Goal: Task Accomplishment & Management: Use online tool/utility

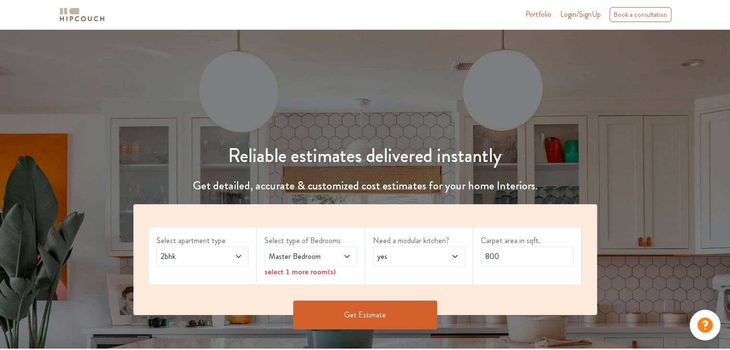
click at [240, 261] on span at bounding box center [231, 257] width 21 height 12
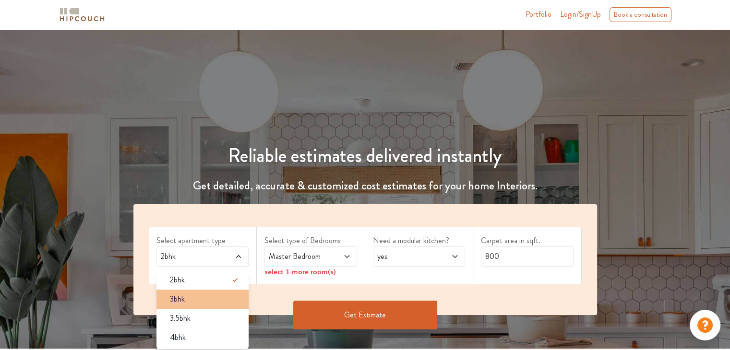
click at [197, 303] on div "3bhk" at bounding box center [205, 300] width 87 height 12
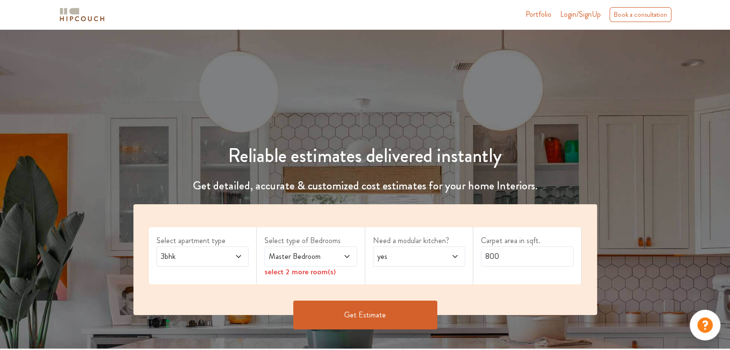
click at [339, 255] on span at bounding box center [340, 257] width 21 height 12
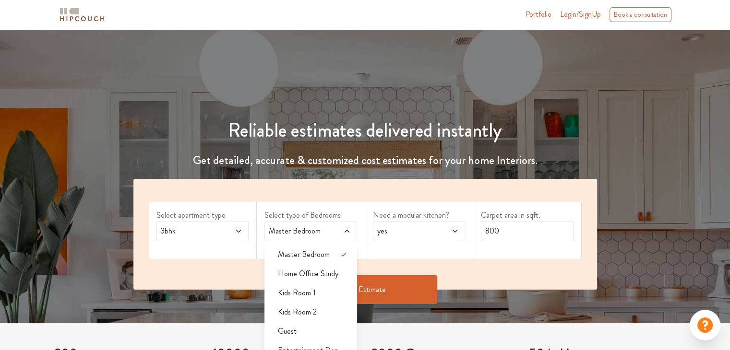
scroll to position [48, 0]
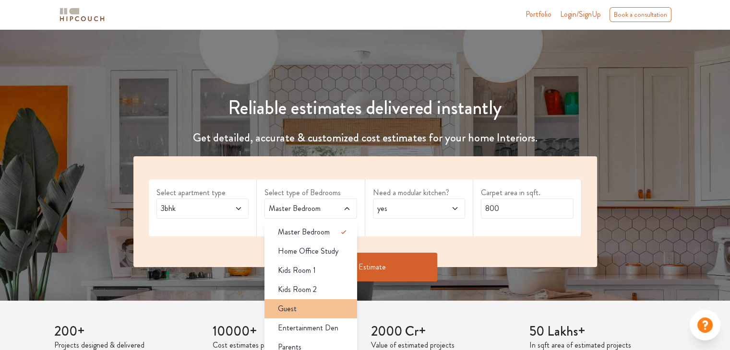
click at [296, 311] on div "Guest" at bounding box center [313, 309] width 87 height 12
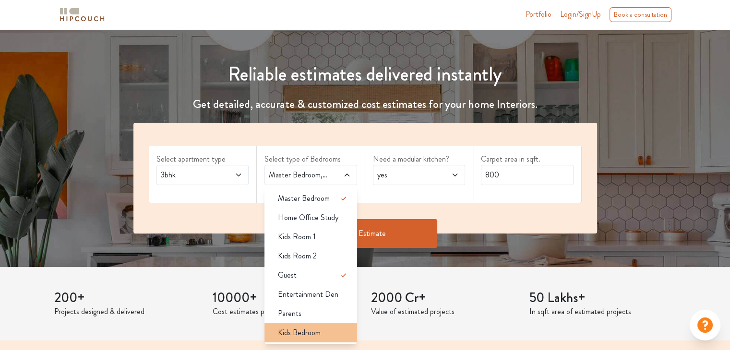
scroll to position [96, 0]
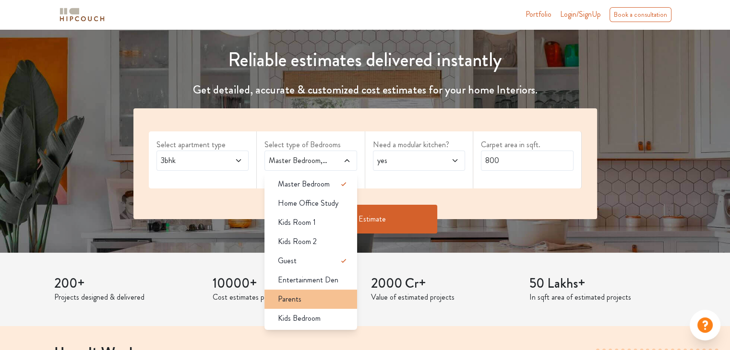
click at [306, 298] on div "Parents" at bounding box center [313, 300] width 87 height 12
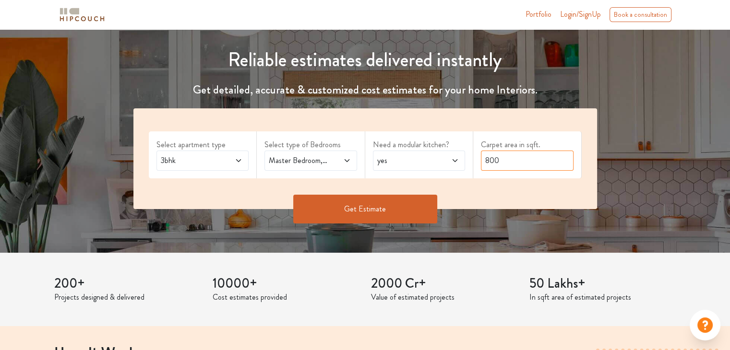
drag, startPoint x: 502, startPoint y: 162, endPoint x: 467, endPoint y: 166, distance: 35.7
click at [467, 166] on div "Select apartment type 3bhk Select type of Bedrooms Master Bedroom,Guest,Parents…" at bounding box center [365, 158] width 464 height 101
type input "1282"
click at [391, 212] on button "Get Estimate" at bounding box center [365, 209] width 144 height 29
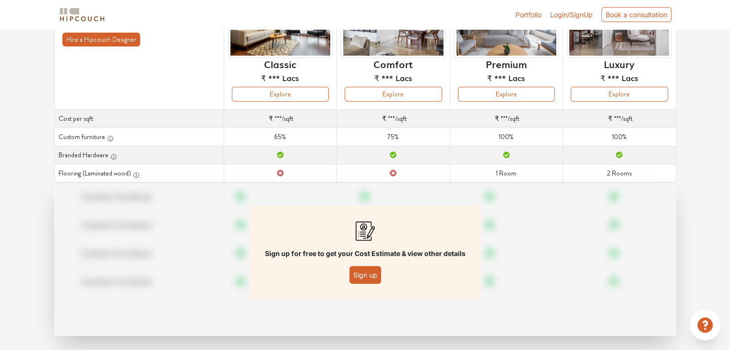
scroll to position [121, 0]
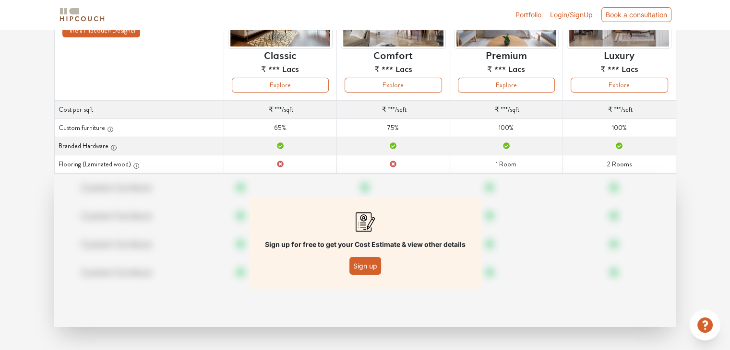
click at [376, 267] on button "Sign up" at bounding box center [365, 266] width 32 height 18
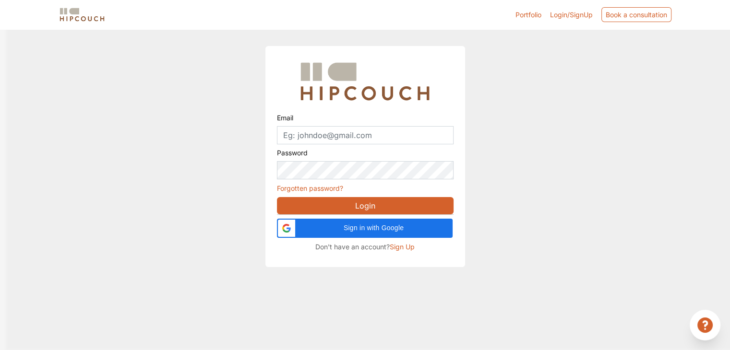
scroll to position [29, 0]
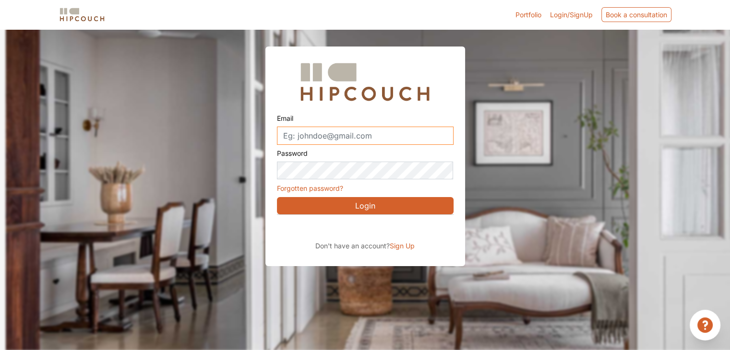
click at [323, 136] on input "Email" at bounding box center [365, 136] width 177 height 18
type input "wanyahaider.ac@gmail.com"
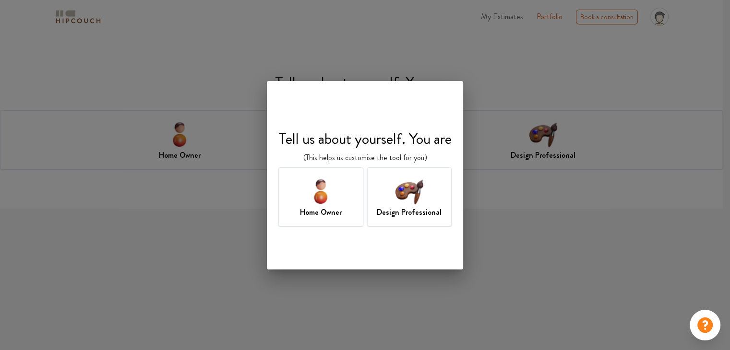
click at [399, 198] on img at bounding box center [409, 191] width 31 height 31
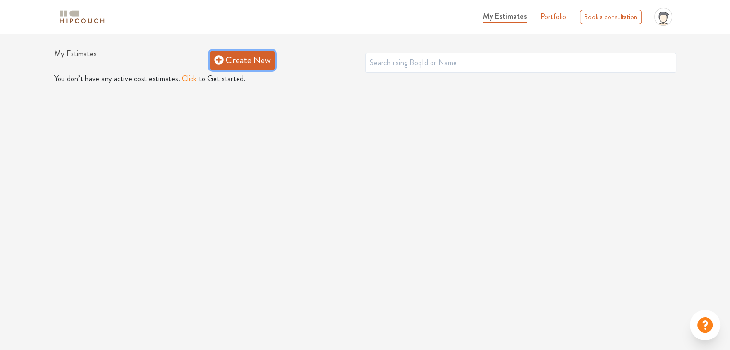
click at [249, 59] on link "Create New" at bounding box center [242, 60] width 65 height 19
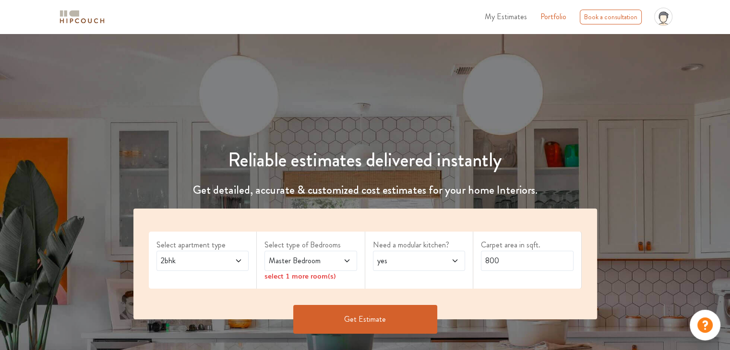
click at [242, 258] on icon at bounding box center [239, 261] width 8 height 8
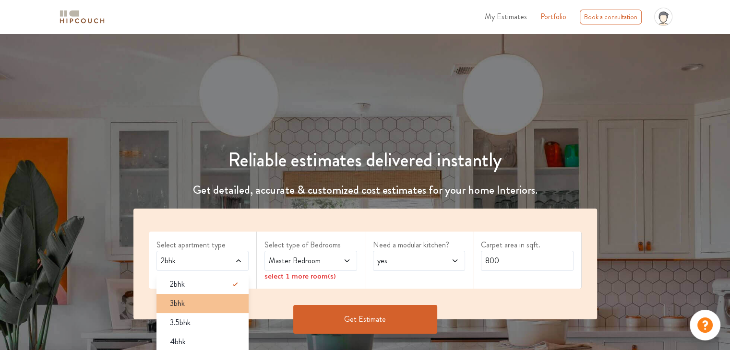
click at [221, 301] on div "3bhk" at bounding box center [205, 304] width 87 height 12
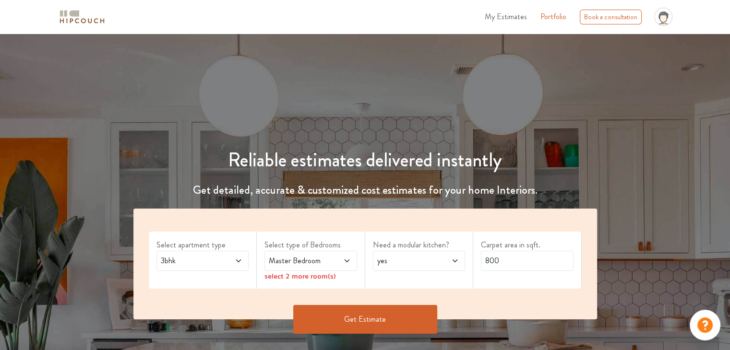
click at [340, 260] on span at bounding box center [340, 261] width 21 height 12
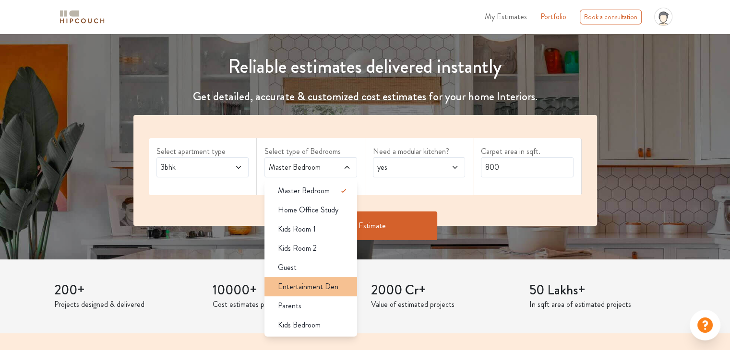
scroll to position [96, 0]
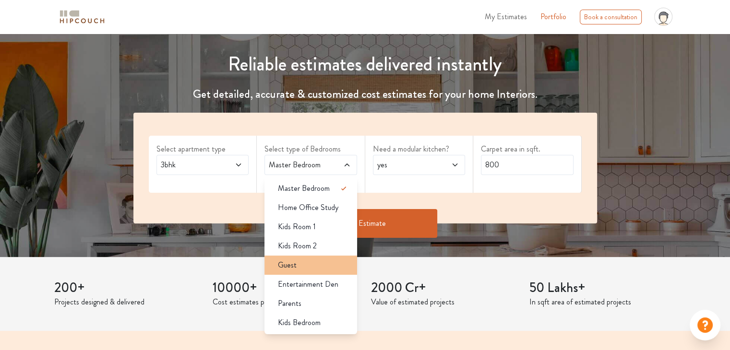
click at [303, 263] on div "Guest" at bounding box center [313, 266] width 87 height 12
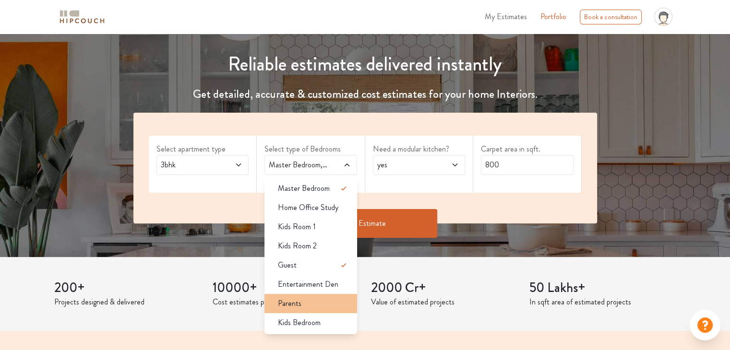
click at [314, 306] on div "Parents" at bounding box center [313, 304] width 87 height 12
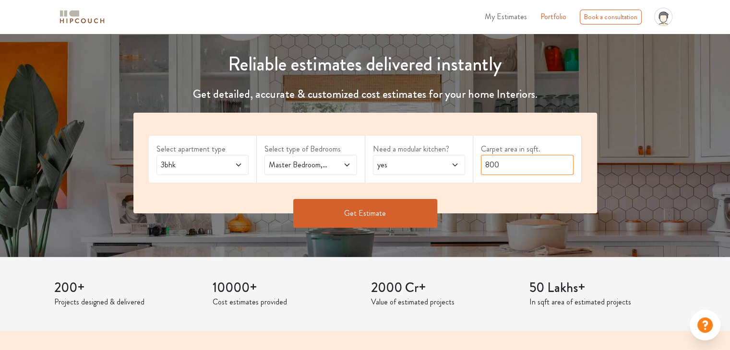
drag, startPoint x: 491, startPoint y: 165, endPoint x: 485, endPoint y: 166, distance: 6.3
click at [485, 166] on input "800" at bounding box center [527, 165] width 93 height 20
drag, startPoint x: 507, startPoint y: 167, endPoint x: 464, endPoint y: 166, distance: 42.7
click at [464, 166] on div "Select apartment type 3bhk Select type of Bedrooms Master Bedroom,Guest,Parents…" at bounding box center [365, 163] width 464 height 101
type input "1282"
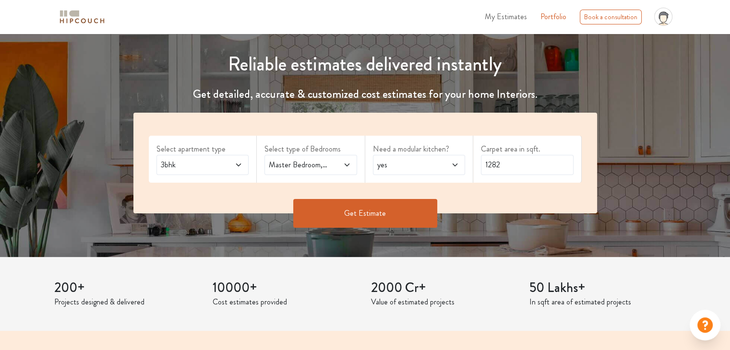
click at [372, 216] on button "Get Estimate" at bounding box center [365, 213] width 144 height 29
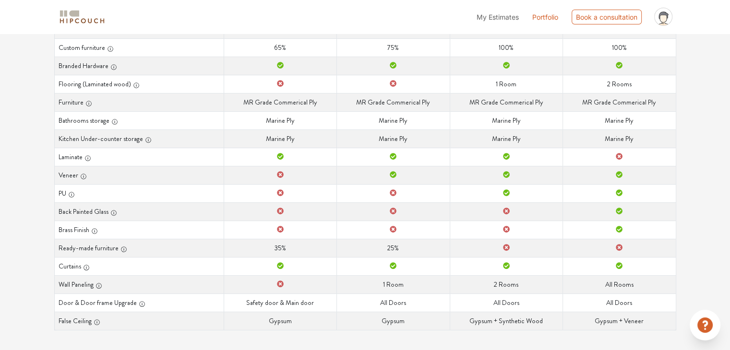
scroll to position [208, 0]
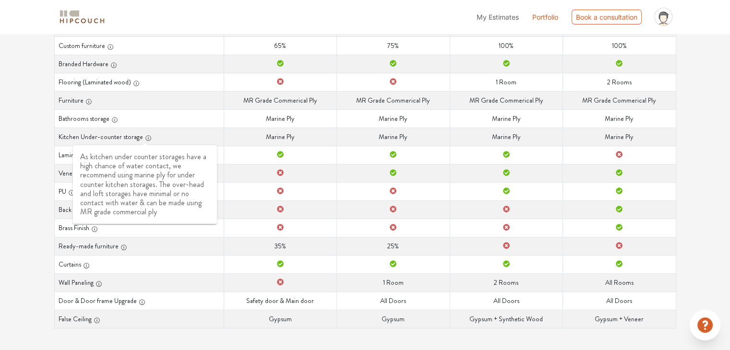
click at [146, 138] on icon "button" at bounding box center [148, 138] width 7 height 7
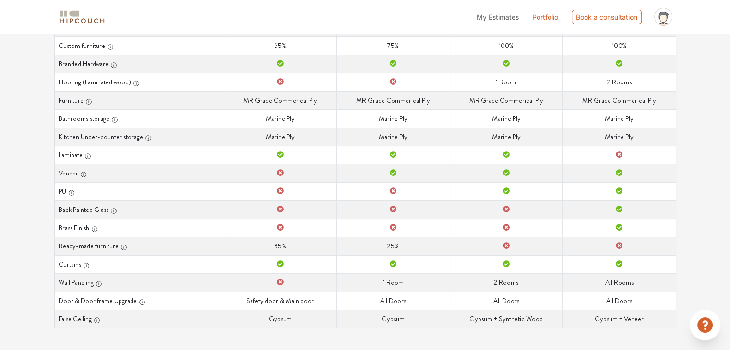
click at [158, 138] on th "Kitchen Under-counter storage" at bounding box center [138, 137] width 169 height 18
click at [24, 91] on div "Options Summary Details Speak to a Hipcouch Designer Curated Just For You! We'v…" at bounding box center [365, 88] width 730 height 526
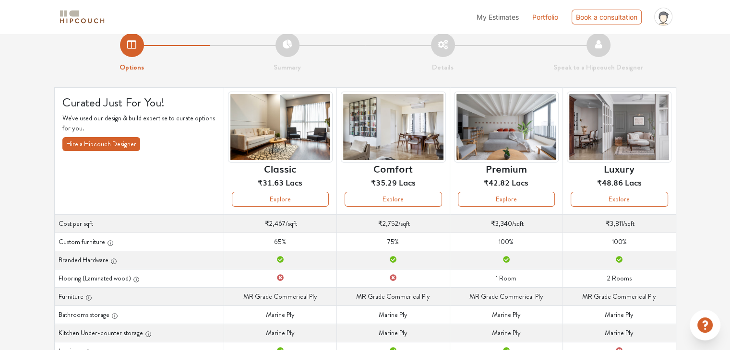
scroll to position [0, 0]
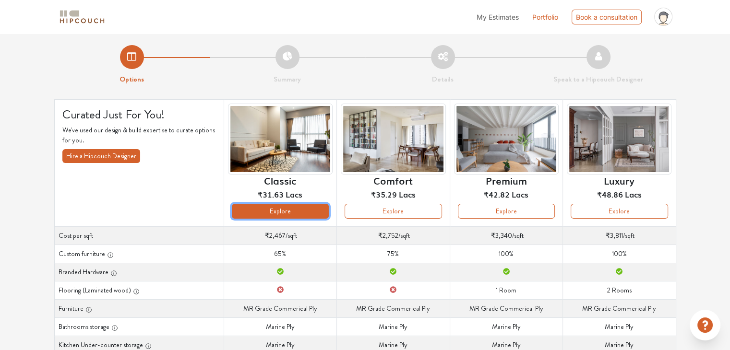
click at [295, 210] on button "Explore" at bounding box center [280, 211] width 97 height 15
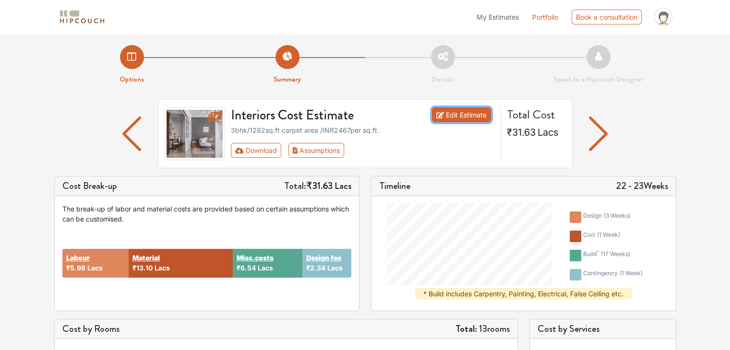
click at [467, 114] on link "Edit Estimate" at bounding box center [461, 114] width 59 height 15
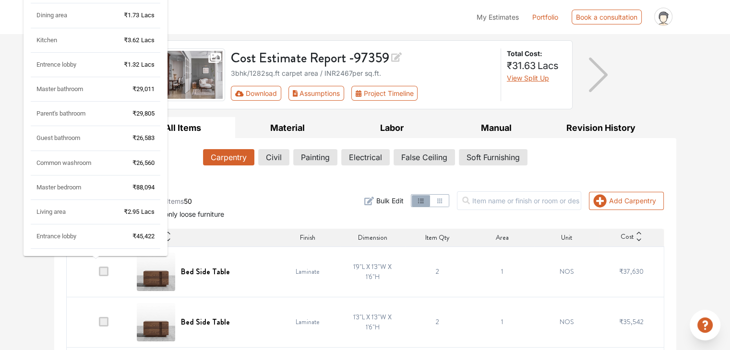
scroll to position [48, 0]
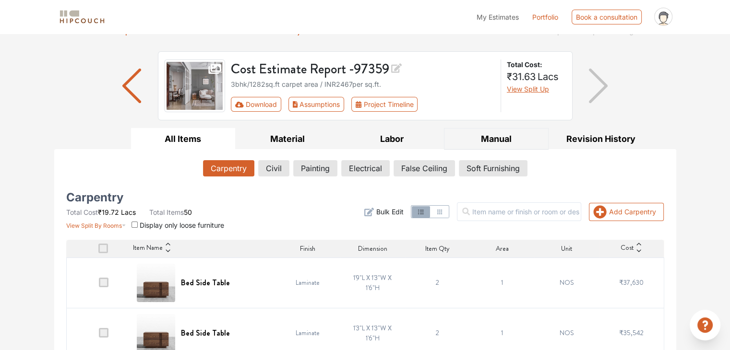
click at [505, 139] on button "Manual" at bounding box center [496, 139] width 105 height 22
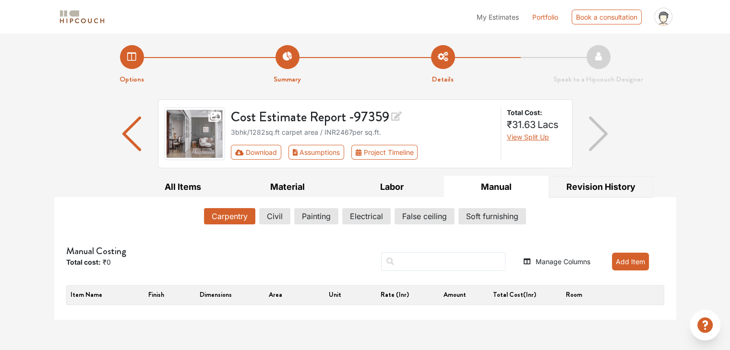
click at [573, 191] on button "Revision History" at bounding box center [601, 187] width 105 height 22
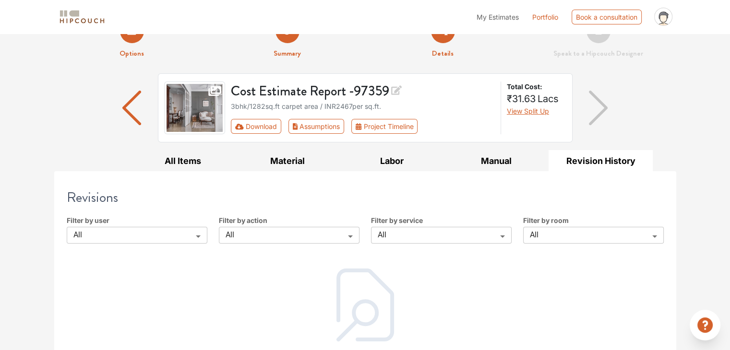
scroll to position [52, 0]
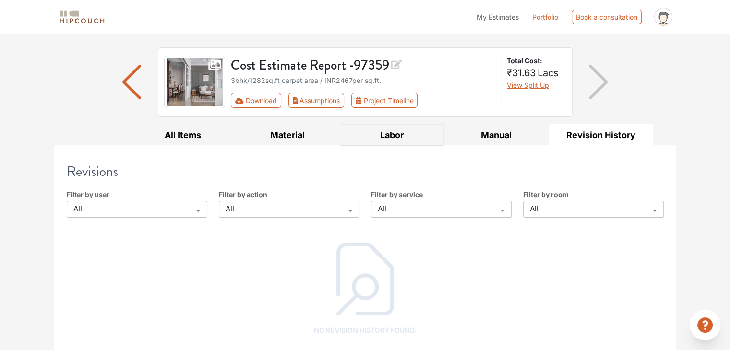
click at [374, 141] on button "Labor" at bounding box center [392, 135] width 105 height 22
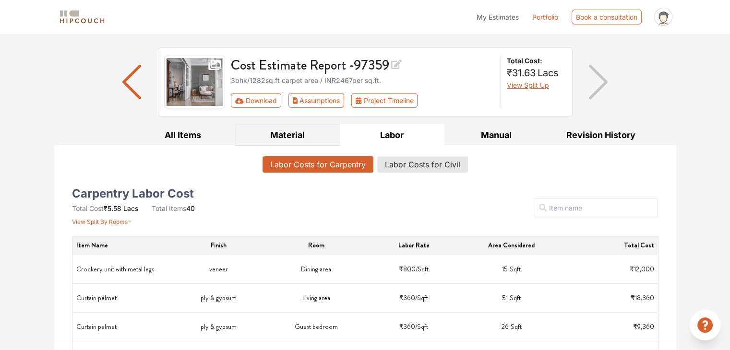
click at [288, 133] on button "Material" at bounding box center [287, 135] width 105 height 22
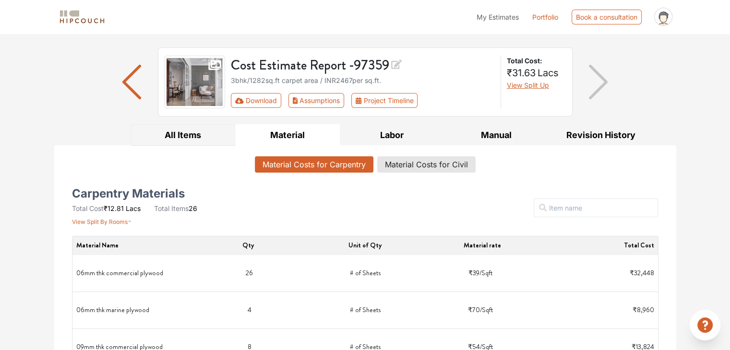
click at [195, 136] on button "All Items" at bounding box center [183, 135] width 105 height 22
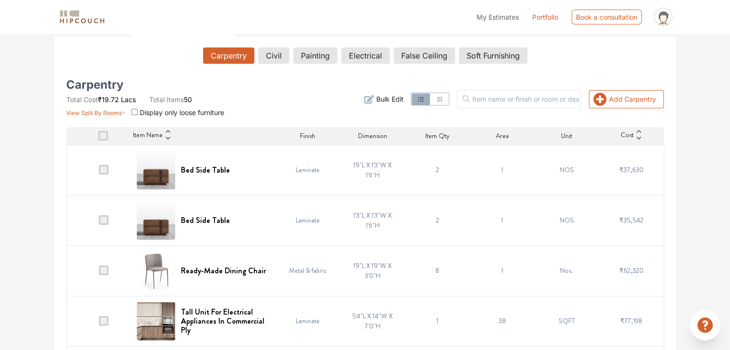
scroll to position [30, 0]
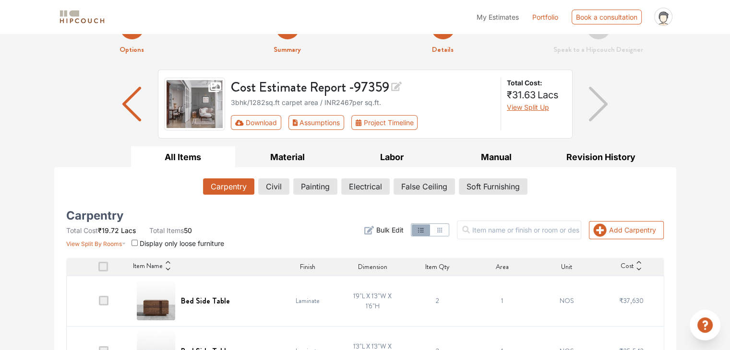
click at [128, 97] on img "button" at bounding box center [131, 104] width 19 height 35
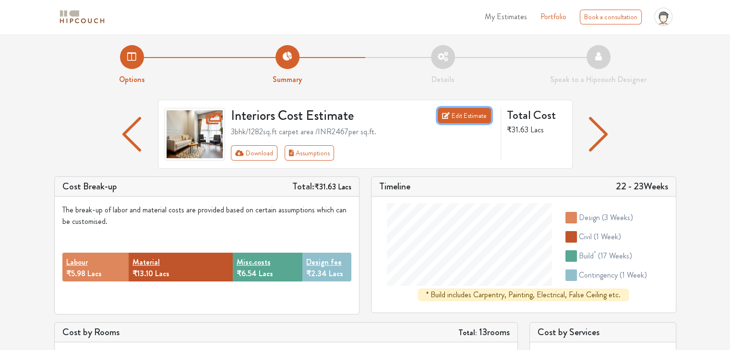
click at [470, 117] on link "Edit Estimate" at bounding box center [464, 115] width 53 height 15
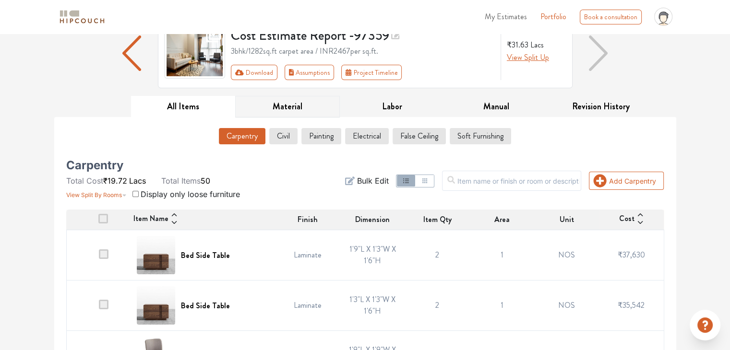
scroll to position [65, 0]
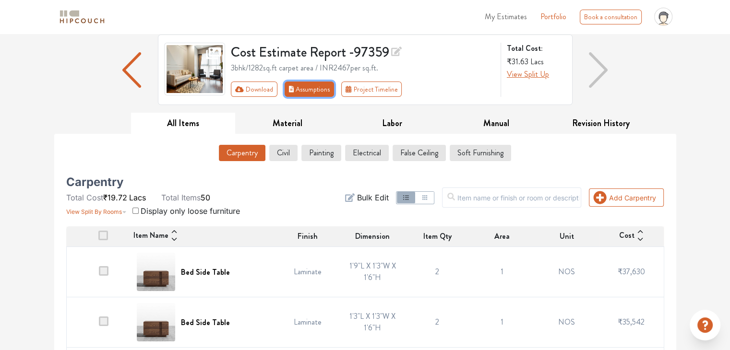
click at [314, 91] on button "Assumptions" at bounding box center [310, 89] width 50 height 15
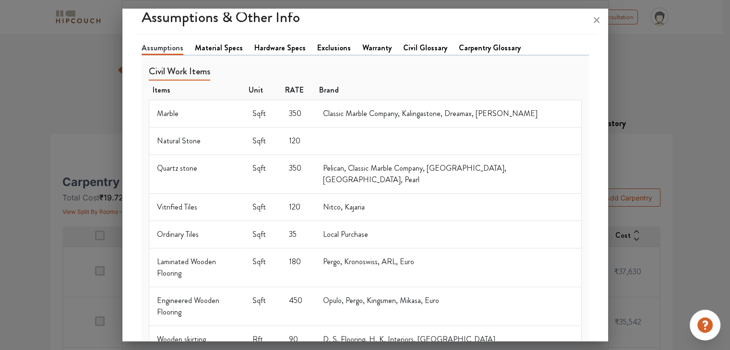
scroll to position [0, 0]
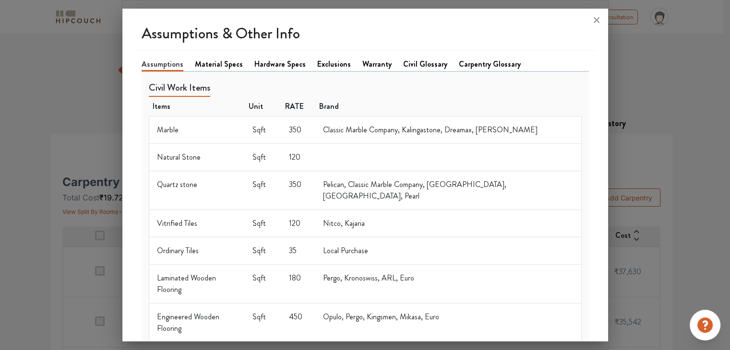
click at [219, 66] on link "Material Specs" at bounding box center [219, 65] width 48 height 12
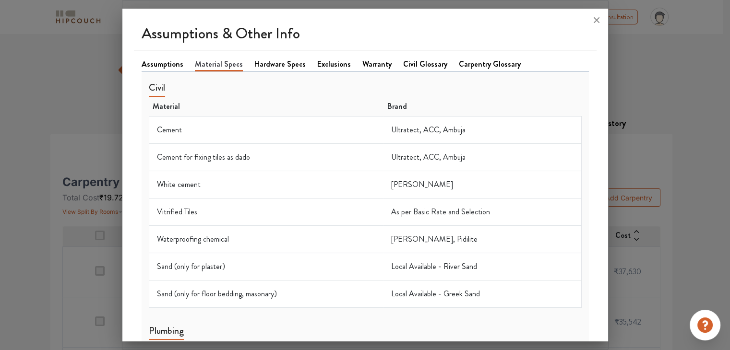
click at [274, 64] on link "Hardware Specs" at bounding box center [279, 65] width 51 height 12
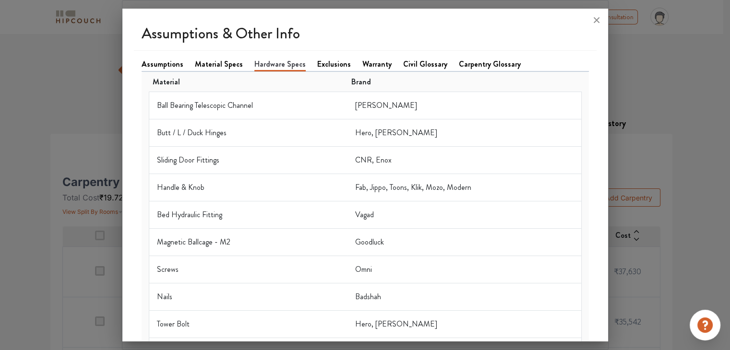
click at [219, 62] on link "Material Specs" at bounding box center [219, 65] width 48 height 12
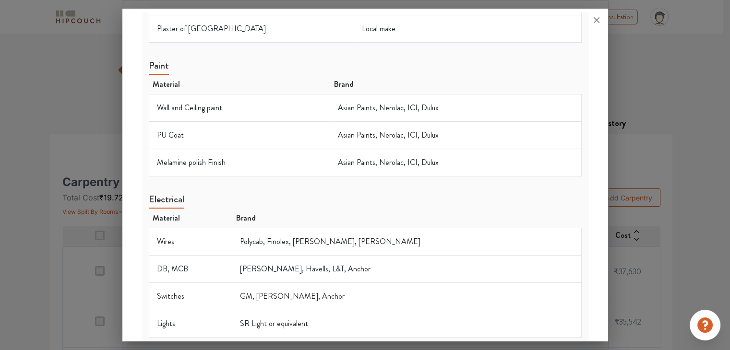
scroll to position [948, 0]
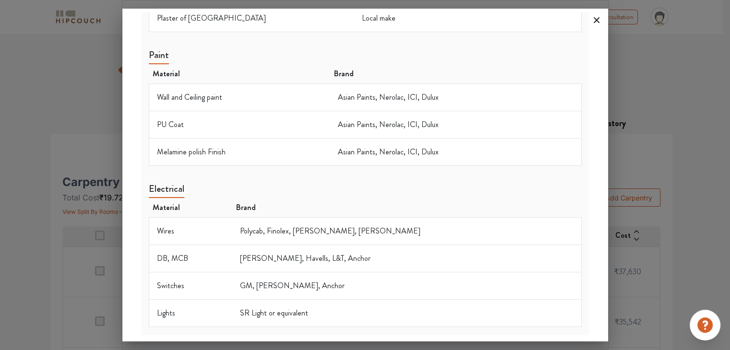
click at [595, 14] on icon at bounding box center [596, 19] width 15 height 15
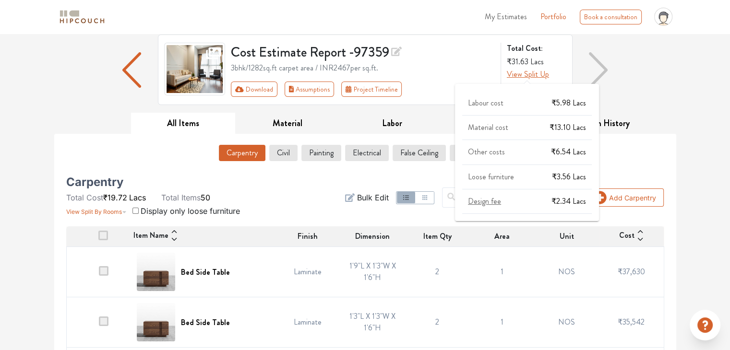
click at [534, 76] on span "View Split Up" at bounding box center [528, 74] width 42 height 11
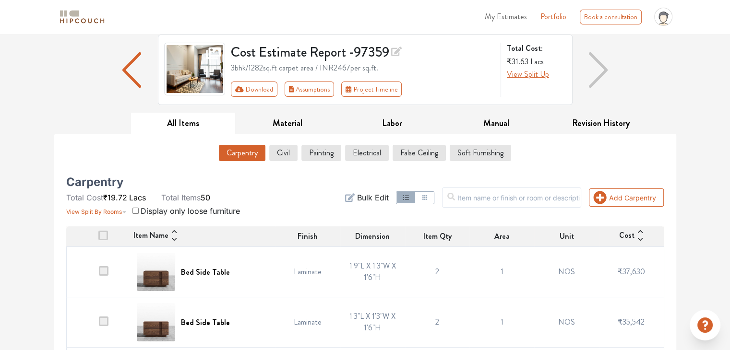
click at [109, 148] on div "Carpentry Civil Painting Electrical False Ceiling Soft Furnishing" at bounding box center [365, 155] width 598 height 20
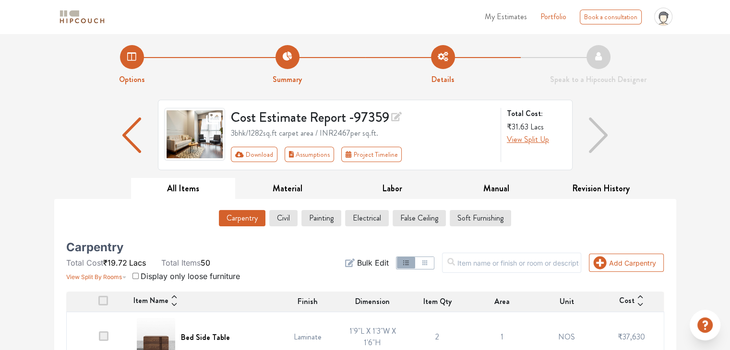
scroll to position [0, 0]
click at [130, 127] on img "button" at bounding box center [131, 136] width 19 height 36
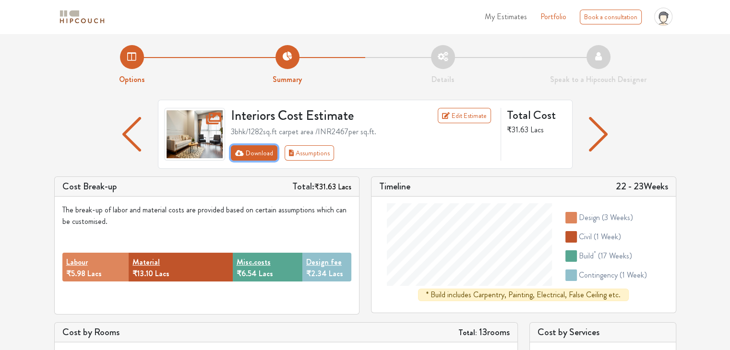
click at [259, 156] on button "Download" at bounding box center [254, 152] width 47 height 15
click at [236, 153] on icon "First group" at bounding box center [239, 153] width 9 height 6
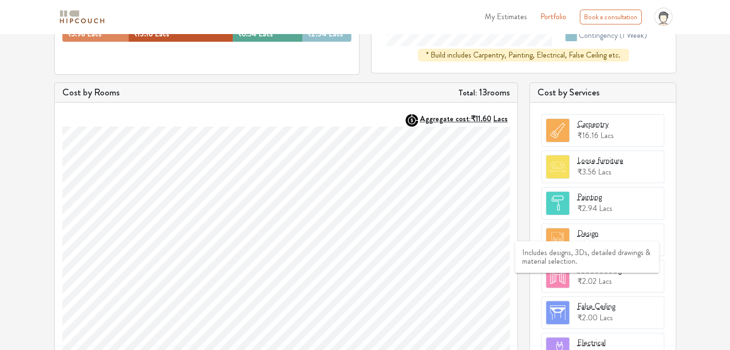
scroll to position [288, 0]
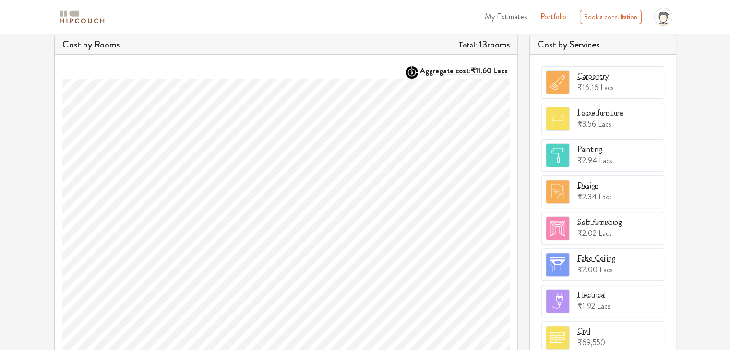
click at [706, 210] on div "Options Summary Details Speak to a Hipcouch Designer Interiors Cost Estimate Ed…" at bounding box center [365, 86] width 730 height 681
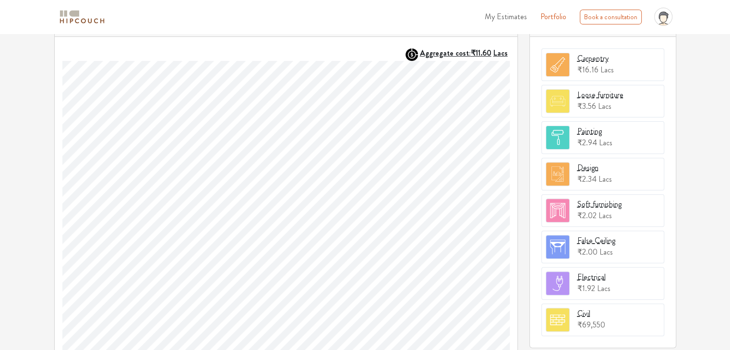
scroll to position [305, 0]
